Goal: Information Seeking & Learning: Understand process/instructions

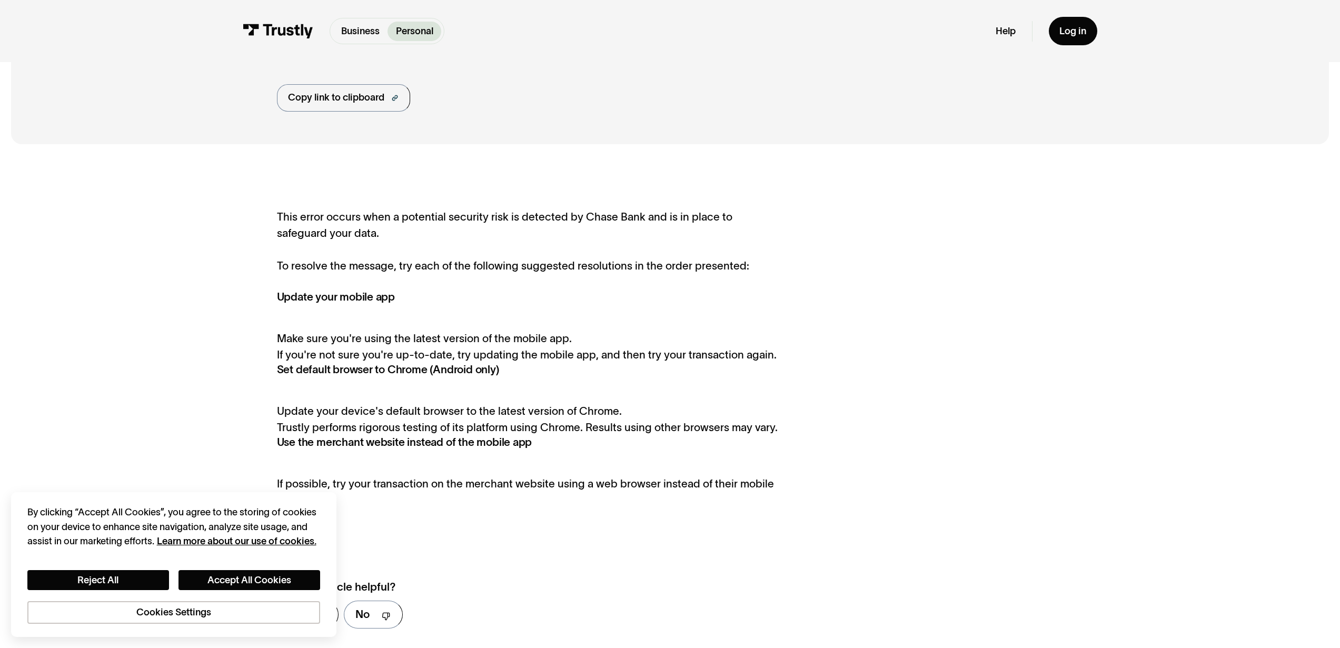
scroll to position [190, 0]
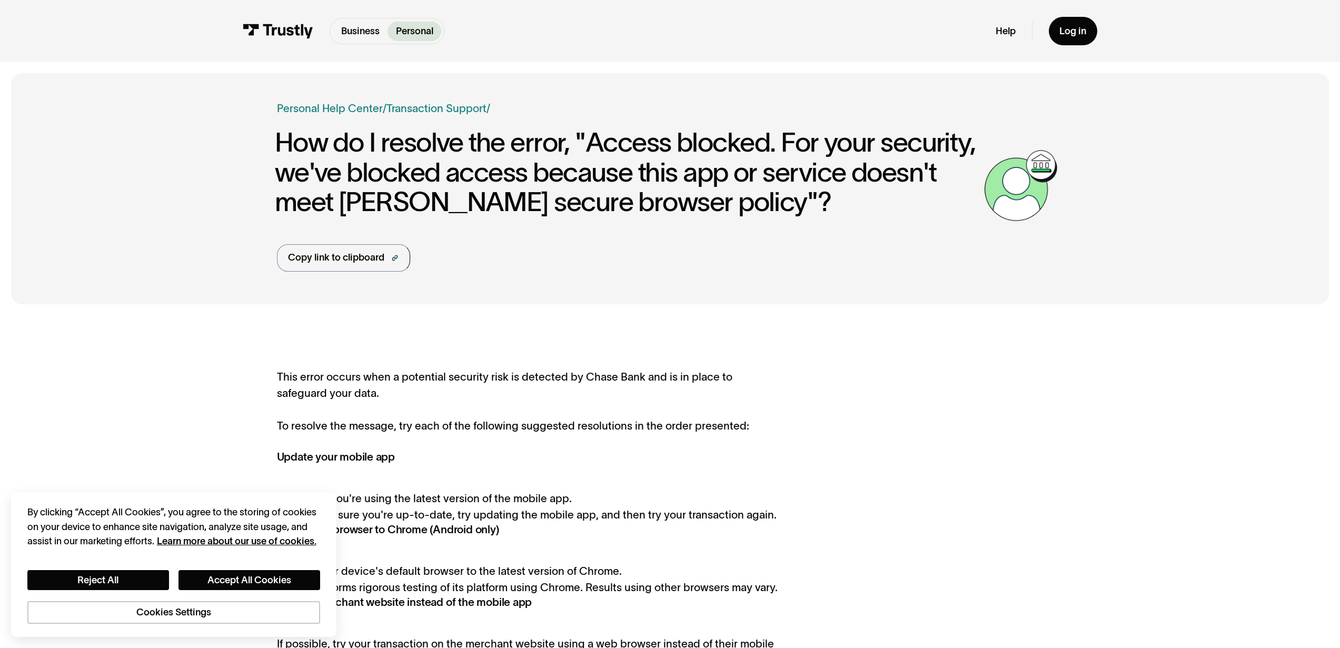
click at [272, 41] on div "Business Personal Business Personal" at bounding box center [344, 31] width 202 height 26
click at [273, 34] on img at bounding box center [278, 31] width 71 height 15
